Goal: Find specific page/section: Find specific page/section

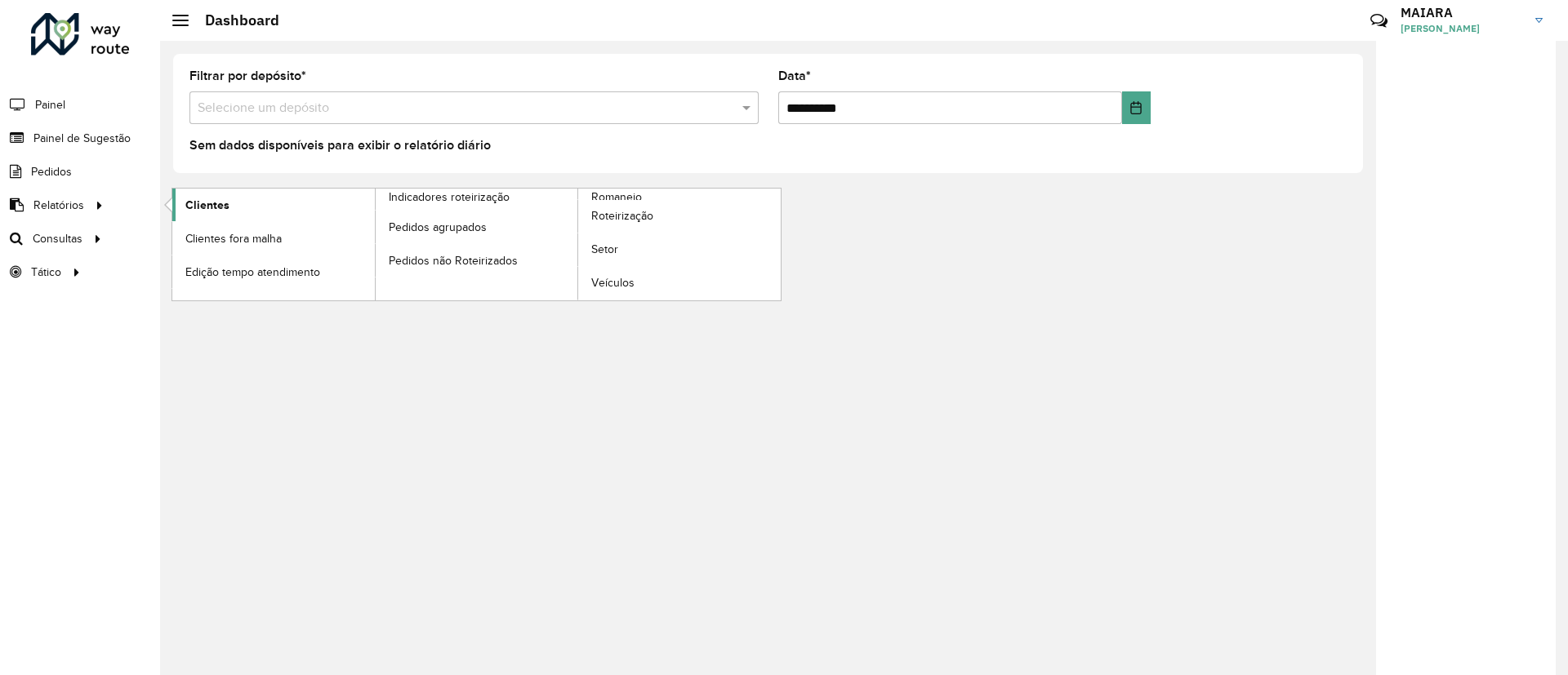
click at [185, 202] on link "Clientes" at bounding box center [273, 205] width 202 height 33
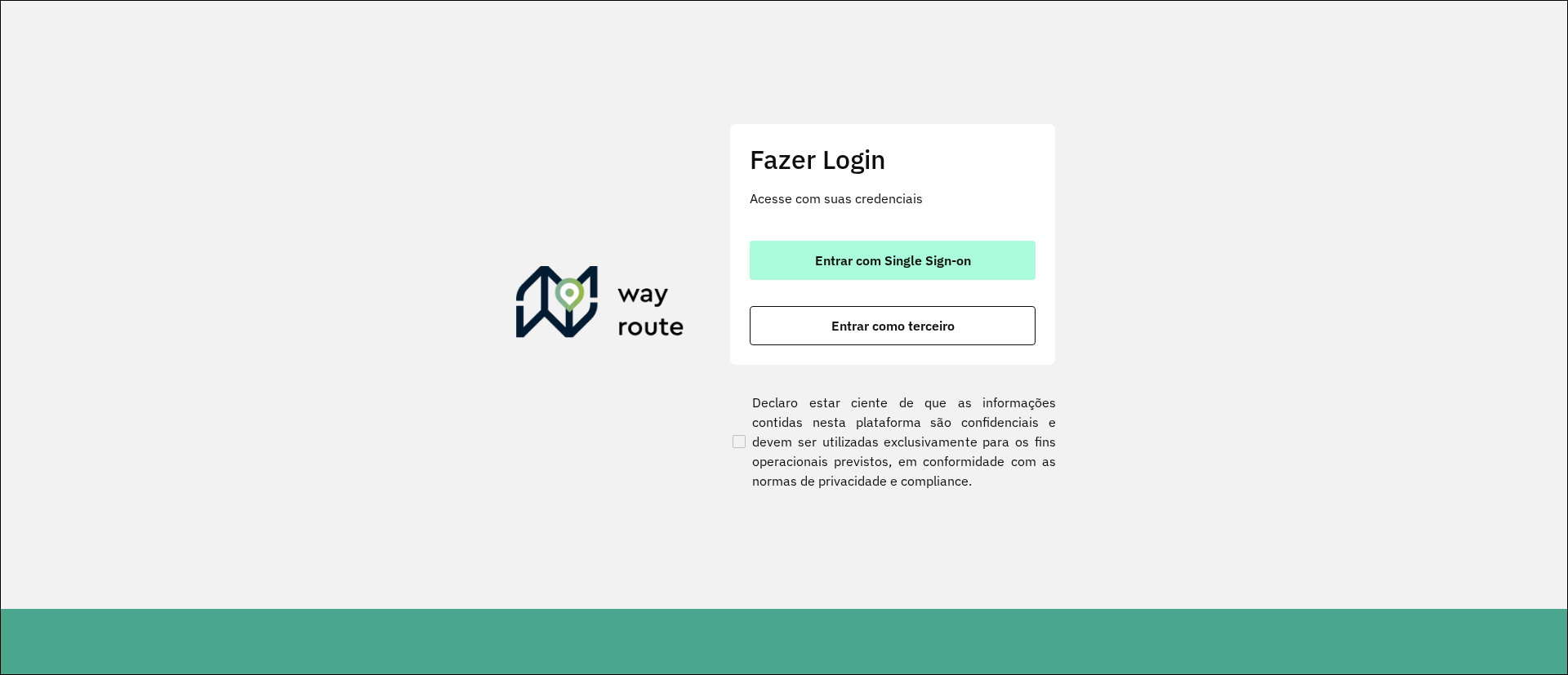
click at [908, 272] on button "Entrar com Single Sign-on" at bounding box center [892, 260] width 285 height 39
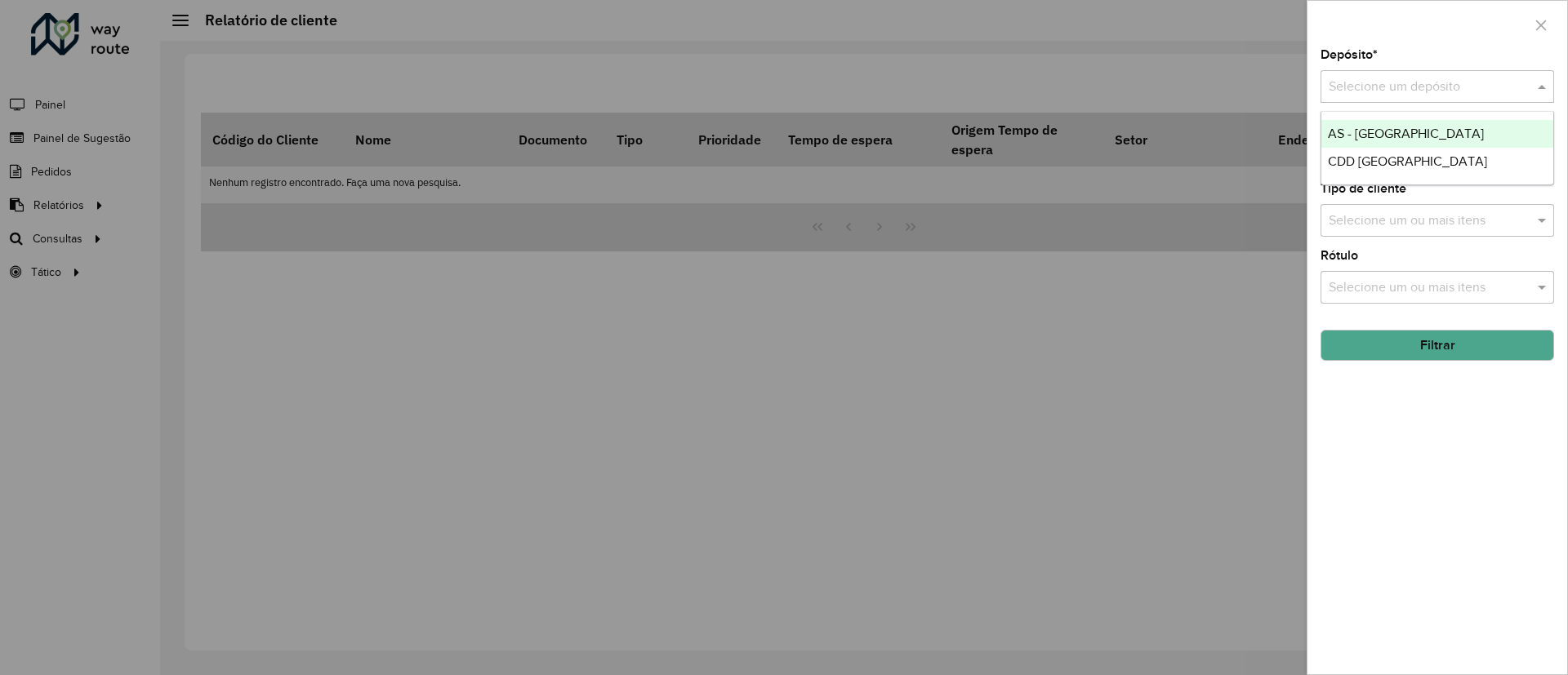
click at [1433, 84] on input "text" at bounding box center [1420, 87] width 185 height 20
click at [1353, 166] on span "CDD [GEOGRAPHIC_DATA]" at bounding box center [1408, 161] width 160 height 14
click at [1436, 348] on button "Filtrar" at bounding box center [1437, 345] width 233 height 31
